Goal: Task Accomplishment & Management: Complete application form

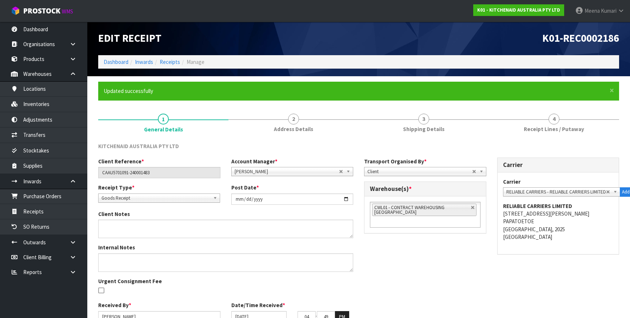
scroll to position [36, 0]
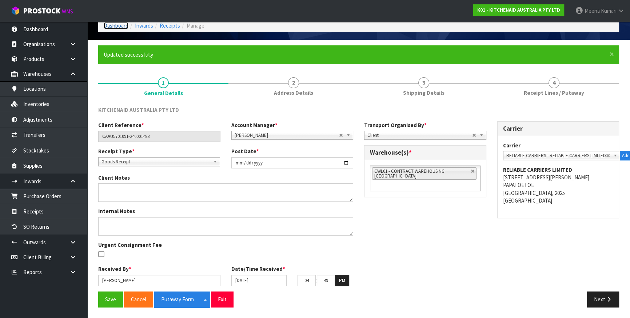
click at [122, 27] on link "Dashboard" at bounding box center [116, 25] width 25 height 7
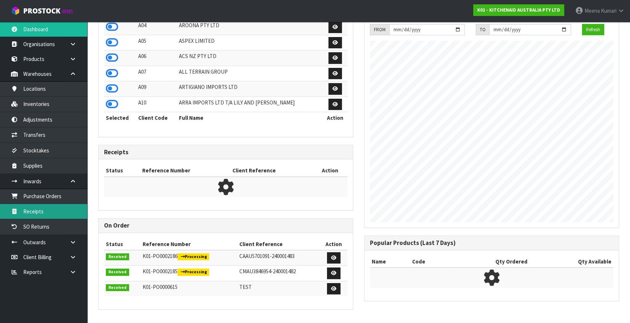
scroll to position [550, 265]
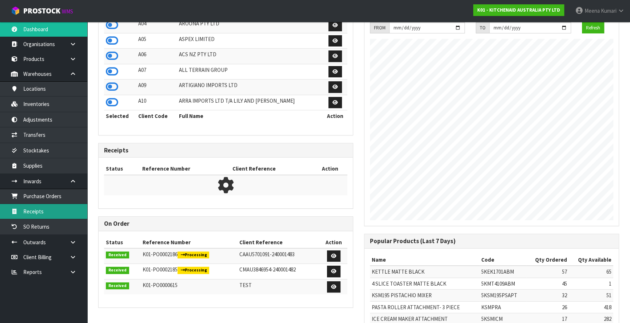
click at [68, 207] on link "Receipts" at bounding box center [43, 211] width 87 height 15
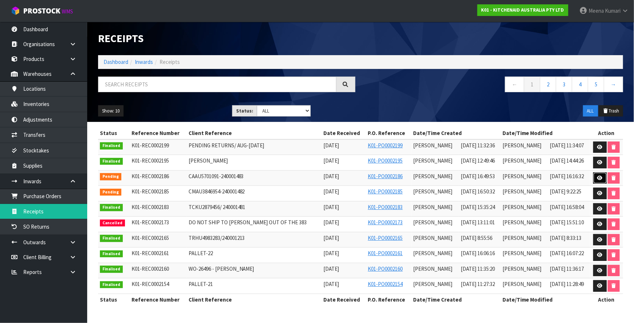
click at [600, 178] on icon at bounding box center [600, 178] width 5 height 5
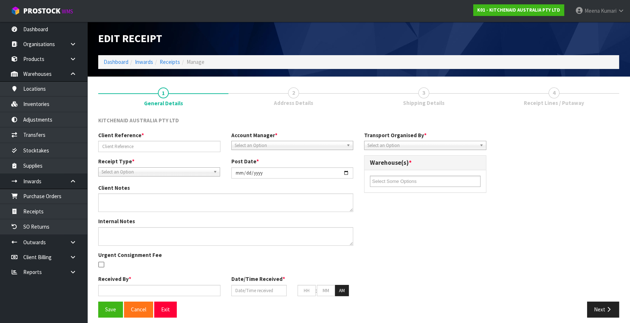
type input "CAAU5701091-240001483"
type input "[DATE]"
type input "[PERSON_NAME]"
type input "[DATE]"
type input "04"
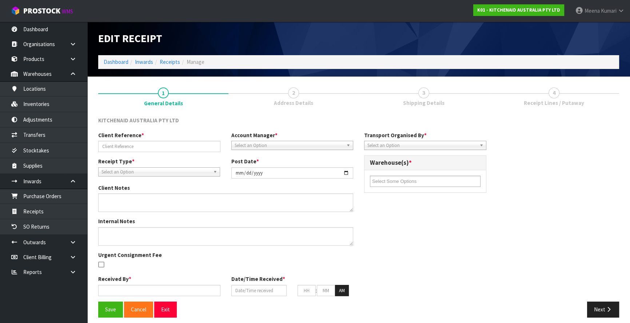
type input "49"
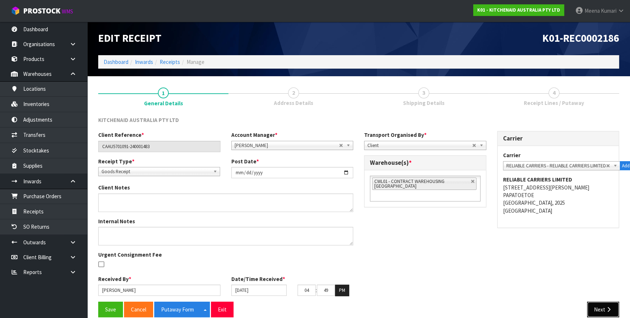
click at [611, 308] on icon "button" at bounding box center [608, 309] width 7 height 5
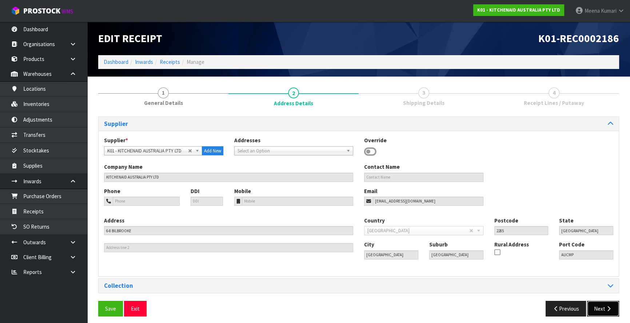
click at [606, 307] on icon "button" at bounding box center [608, 308] width 7 height 5
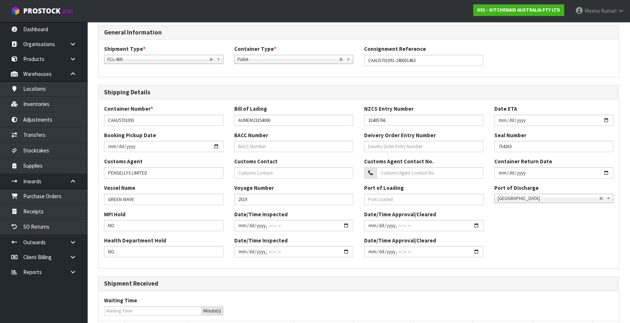
scroll to position [181, 0]
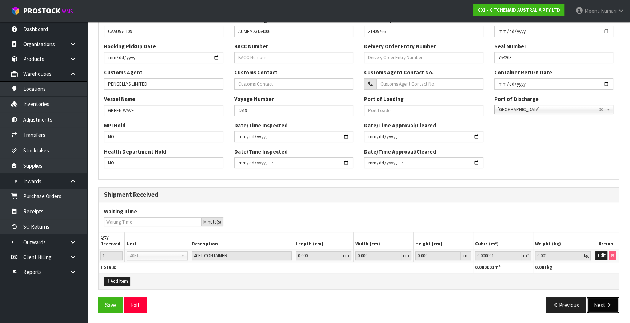
click at [604, 310] on button "Next" at bounding box center [603, 306] width 32 height 16
click at [603, 303] on button "Next" at bounding box center [603, 306] width 32 height 16
click at [605, 303] on icon "button" at bounding box center [608, 305] width 7 height 5
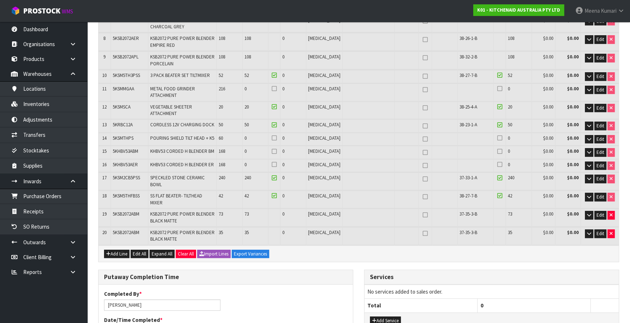
scroll to position [231, 0]
